Goal: Find contact information: Find contact information

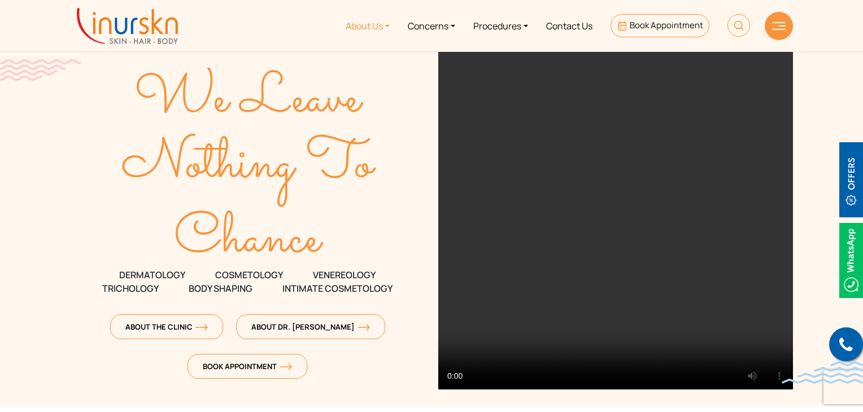
click at [375, 26] on link "About Us" at bounding box center [368, 26] width 62 height 42
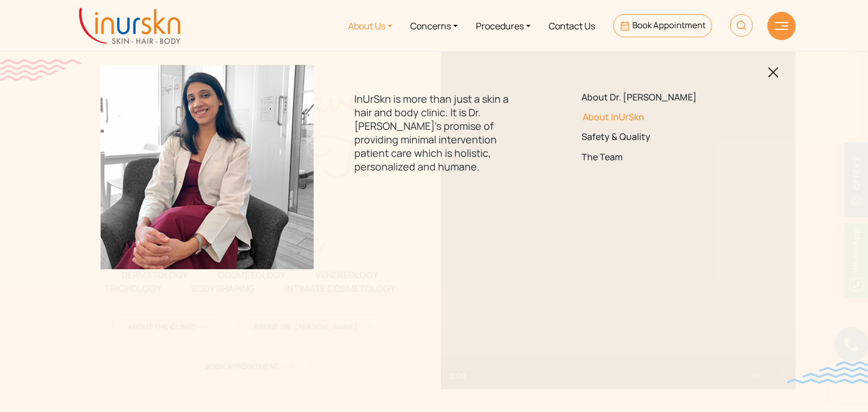
click at [612, 115] on link "About InUrSkn" at bounding box center [660, 117] width 159 height 11
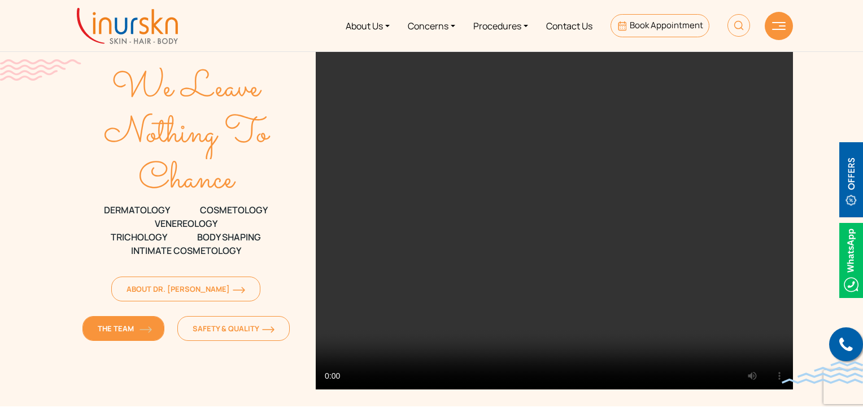
click at [149, 324] on span "The Team" at bounding box center [123, 329] width 51 height 10
click at [565, 30] on link "Contact Us" at bounding box center [569, 26] width 64 height 42
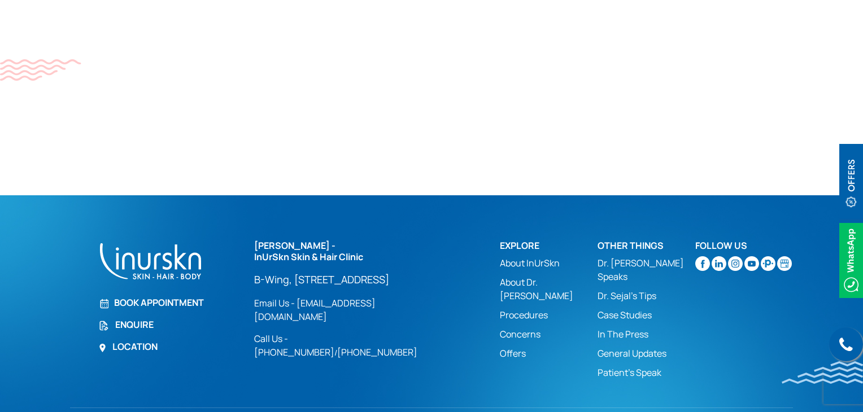
scroll to position [758, 0]
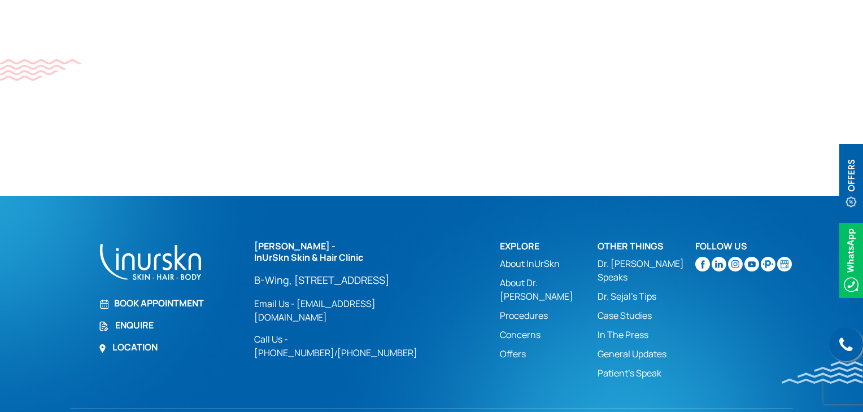
click at [41, 254] on section "Call us Book Appointment Enquire Location Dr. Sejal Saheta - InUrSkn Skin & Hai…" at bounding box center [431, 317] width 863 height 243
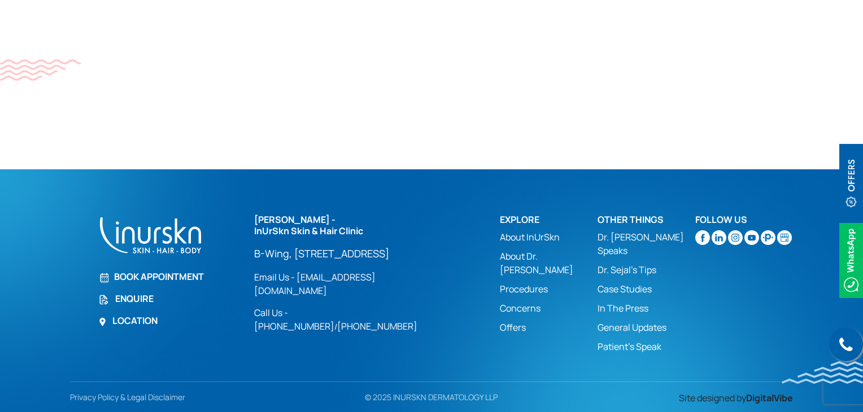
click at [520, 282] on link "Procedures" at bounding box center [549, 289] width 98 height 14
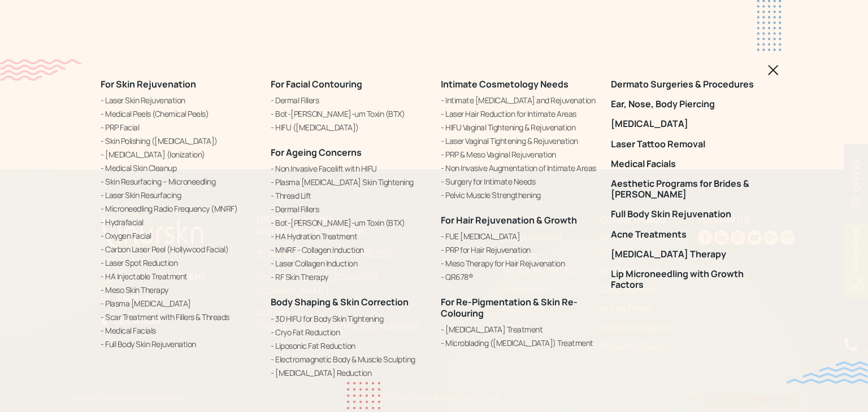
click at [777, 71] on img at bounding box center [773, 70] width 11 height 11
